Goal: Task Accomplishment & Management: Manage account settings

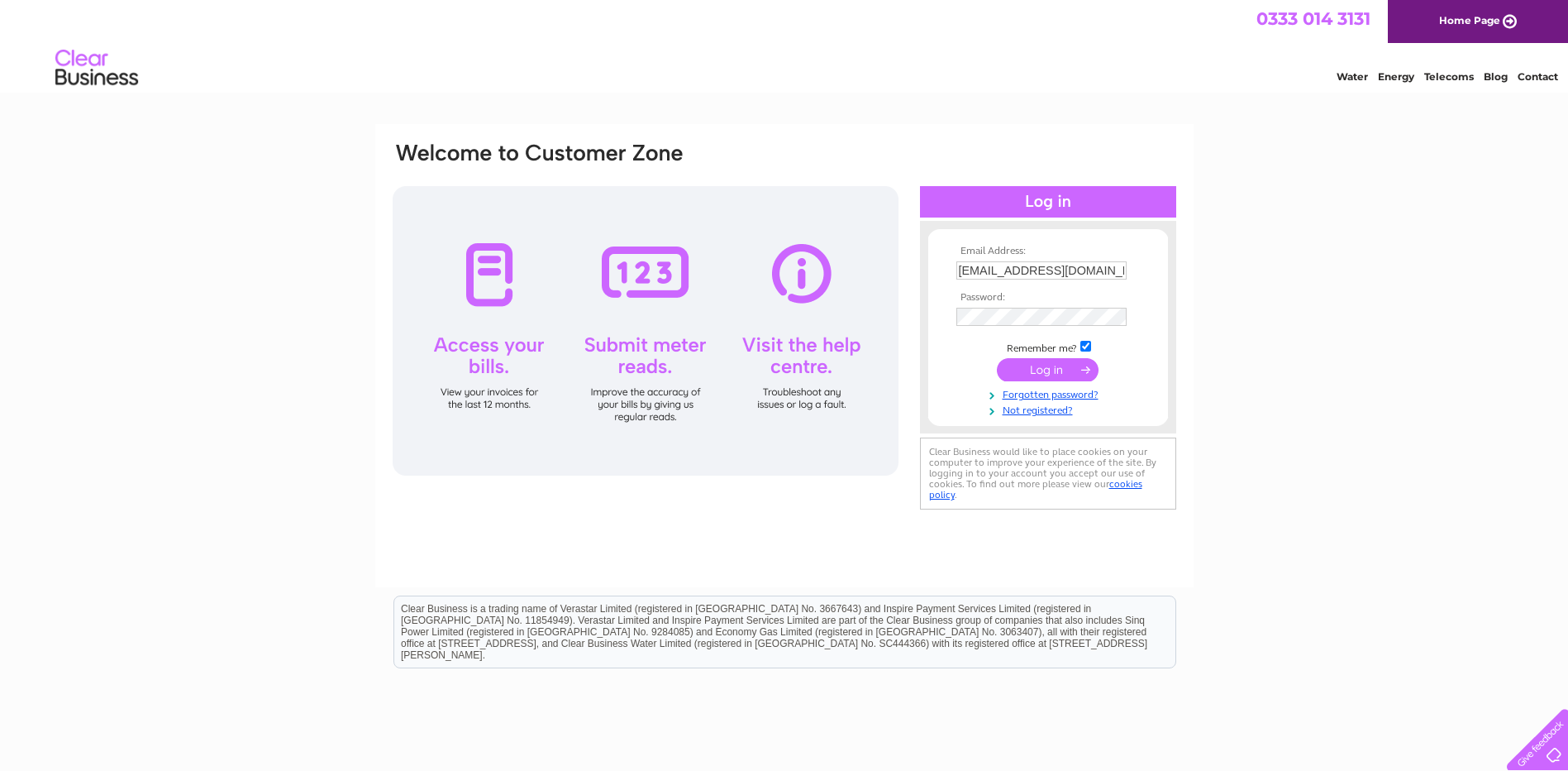
click at [1092, 271] on input "[EMAIL_ADDRESS][DOMAIN_NAME]" at bounding box center [1041, 271] width 170 height 19
type input "t"
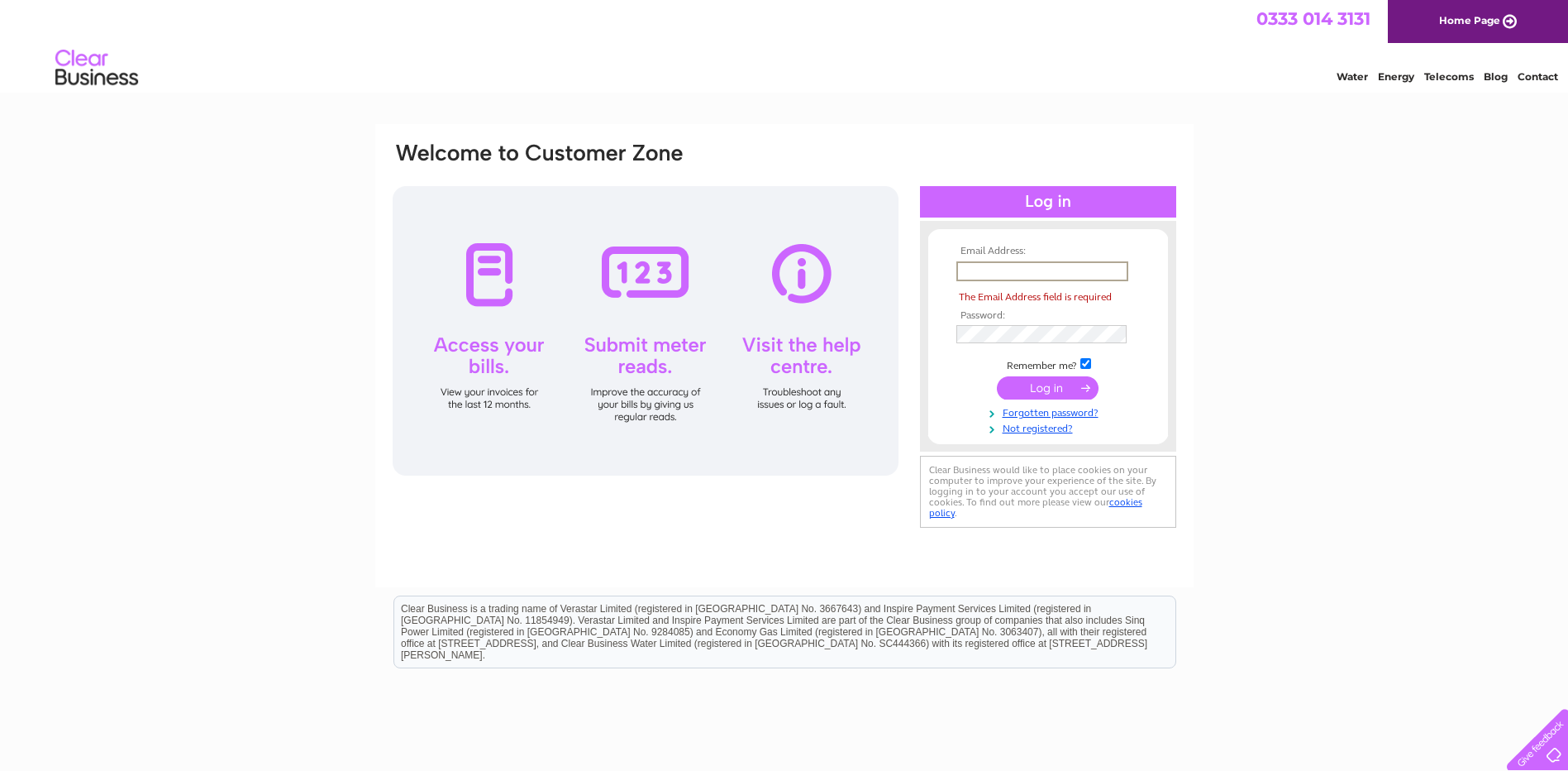
paste input "[EMAIL_ADDRESS][DOMAIN_NAME]"
type input "[EMAIL_ADDRESS][DOMAIN_NAME]"
click at [1514, 492] on div "Email Address: [EMAIL_ADDRESS][DOMAIN_NAME] Password:" at bounding box center [784, 496] width 1568 height 746
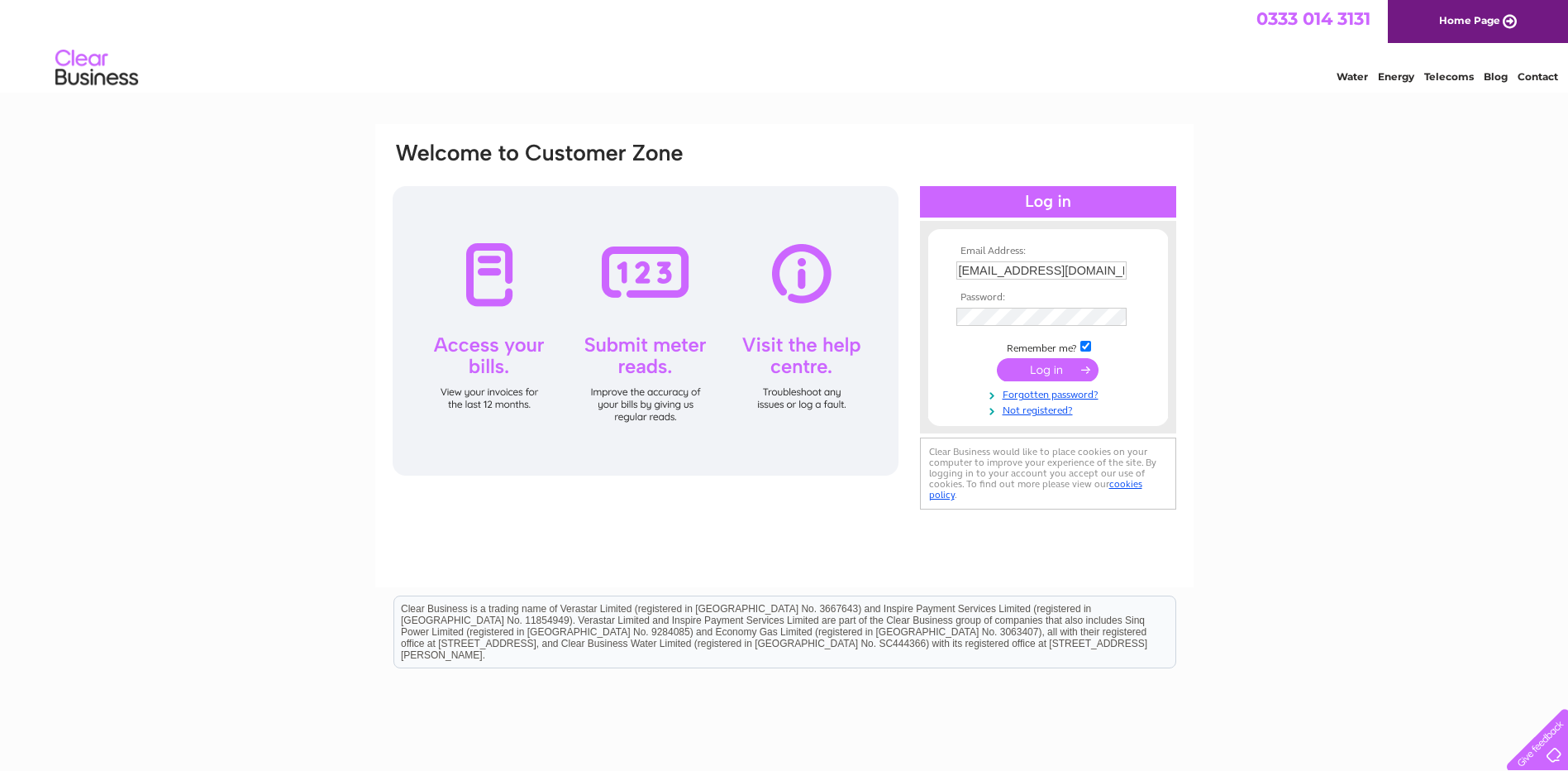
click at [1049, 366] on input "submit" at bounding box center [1047, 370] width 101 height 23
